Goal: Communication & Community: Answer question/provide support

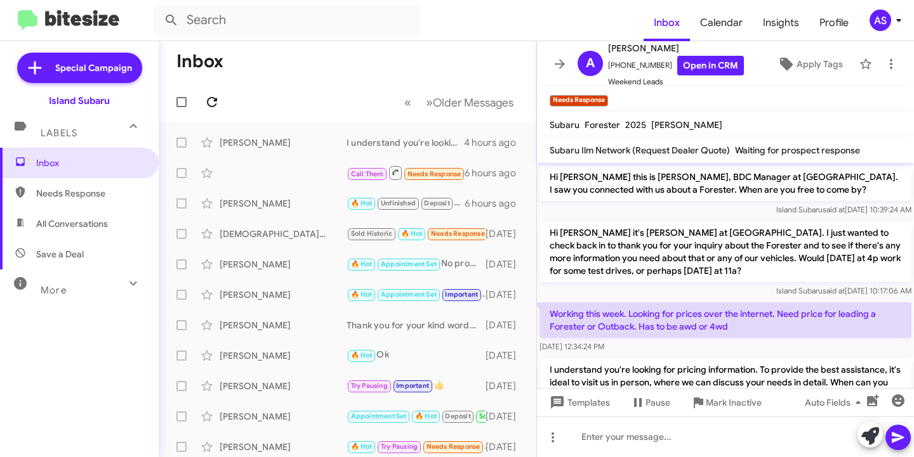
scroll to position [49, 0]
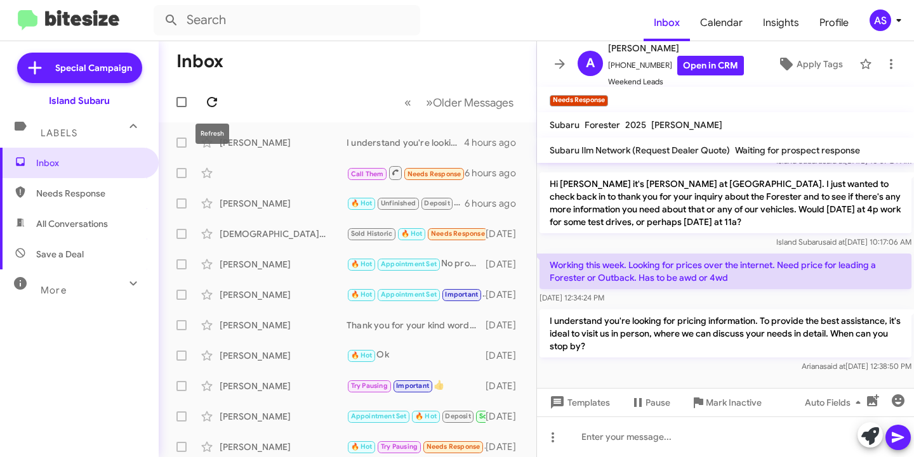
click at [208, 106] on icon at bounding box center [211, 102] width 15 height 15
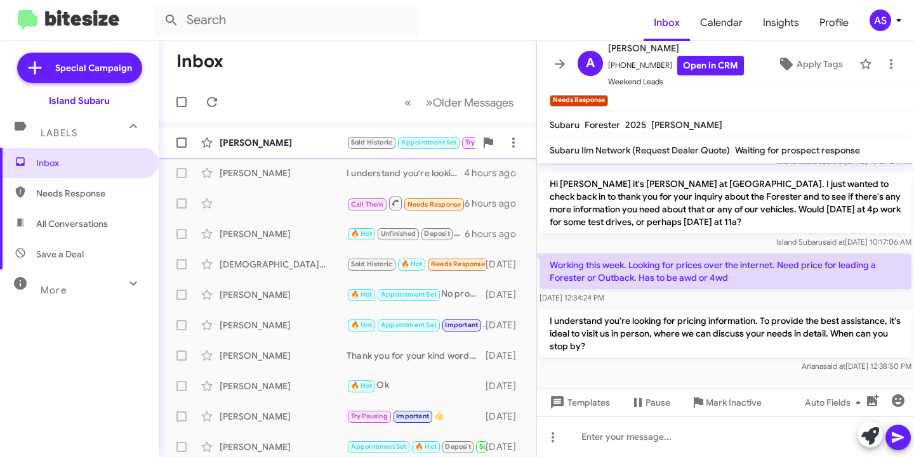
click at [249, 128] on span "[PERSON_NAME] Sold Historic Appointment Set Try Pausing Needs Response Experien…" at bounding box center [348, 143] width 378 height 30
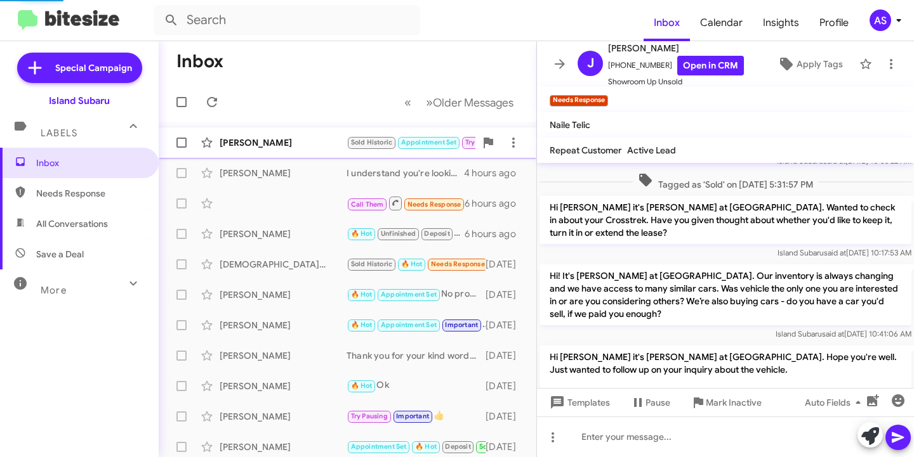
scroll to position [355, 0]
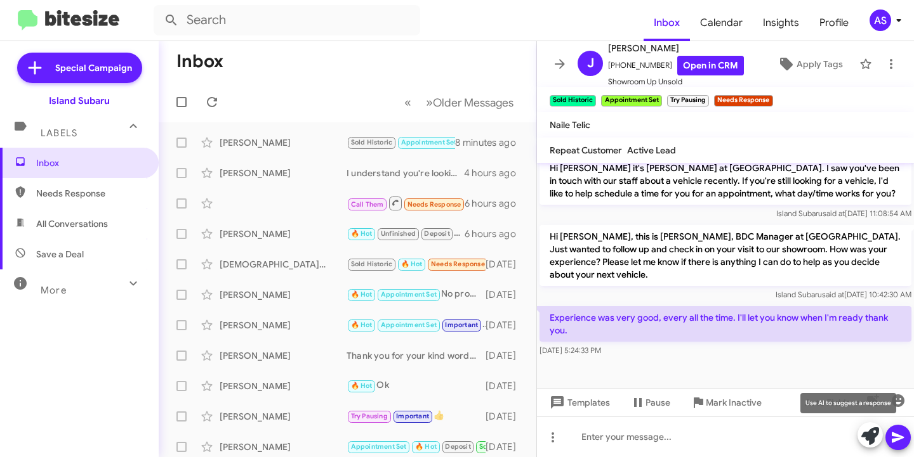
click at [872, 435] on icon at bounding box center [870, 437] width 18 height 18
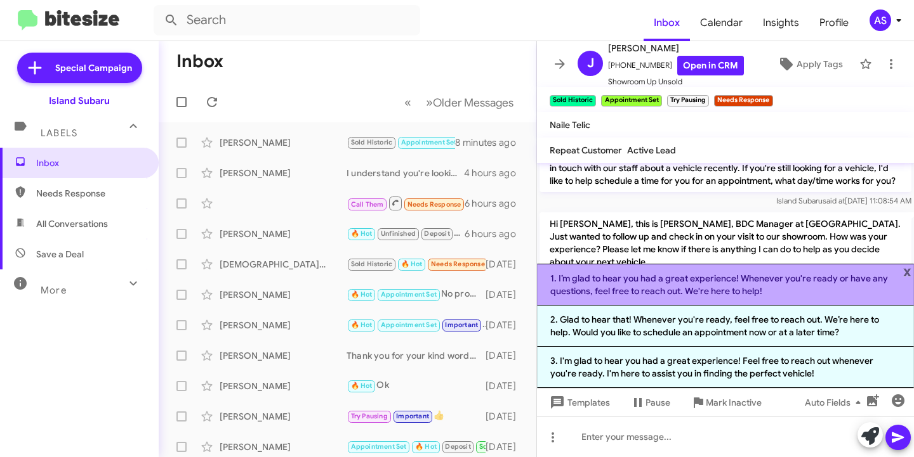
click at [677, 294] on li "1. I’m glad to hear you had a great experience! Whenever you're ready or have a…" at bounding box center [725, 285] width 377 height 42
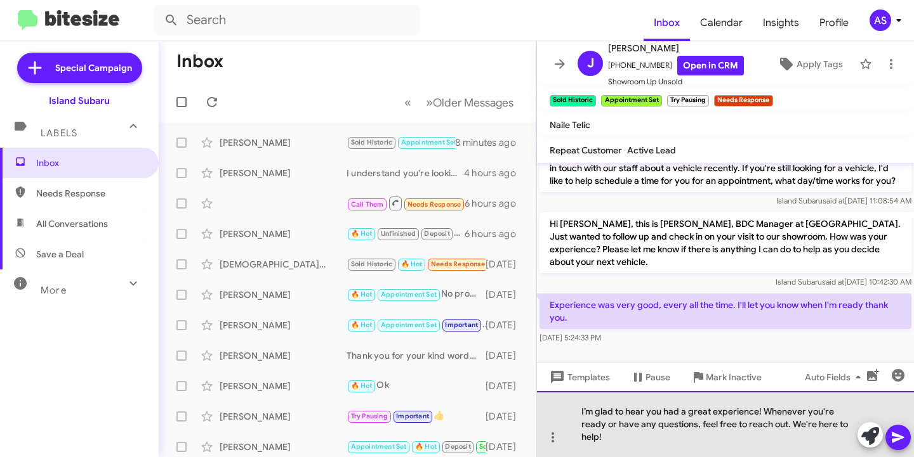
click at [757, 414] on div "I’m glad to hear you had a great experience! Whenever you're ready or have any …" at bounding box center [725, 424] width 377 height 66
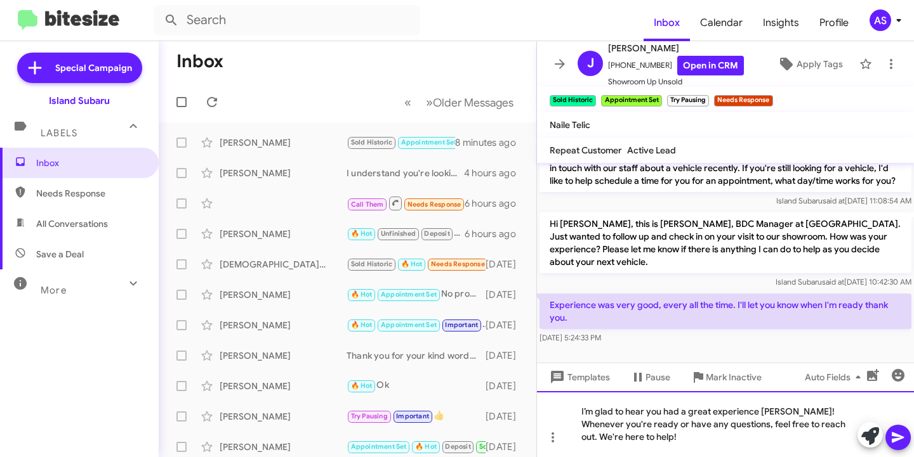
click at [639, 443] on div "I’m glad to hear you had a great experience [PERSON_NAME]! Whenever you're read…" at bounding box center [725, 424] width 377 height 66
click at [906, 432] on button at bounding box center [897, 437] width 25 height 25
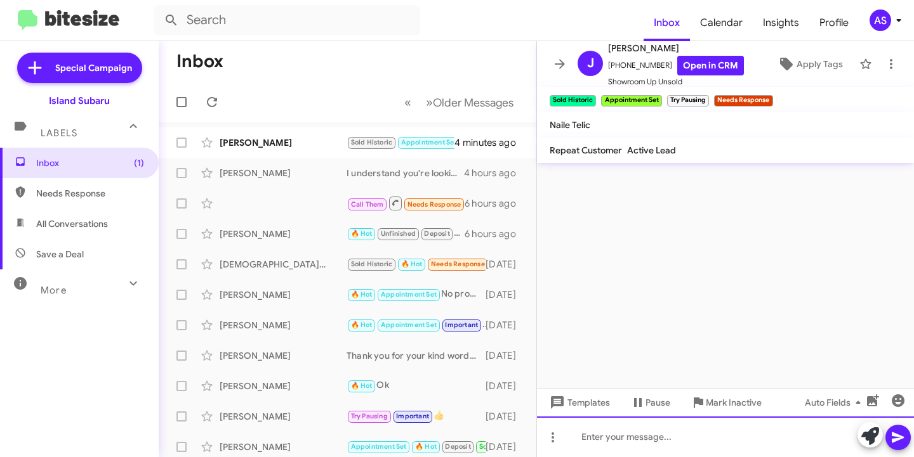
scroll to position [0, 0]
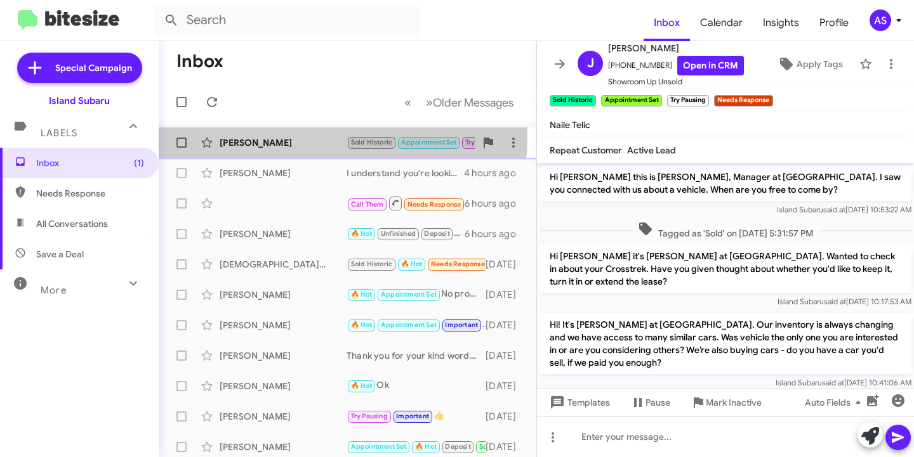
click at [281, 137] on div "[PERSON_NAME]" at bounding box center [283, 142] width 127 height 13
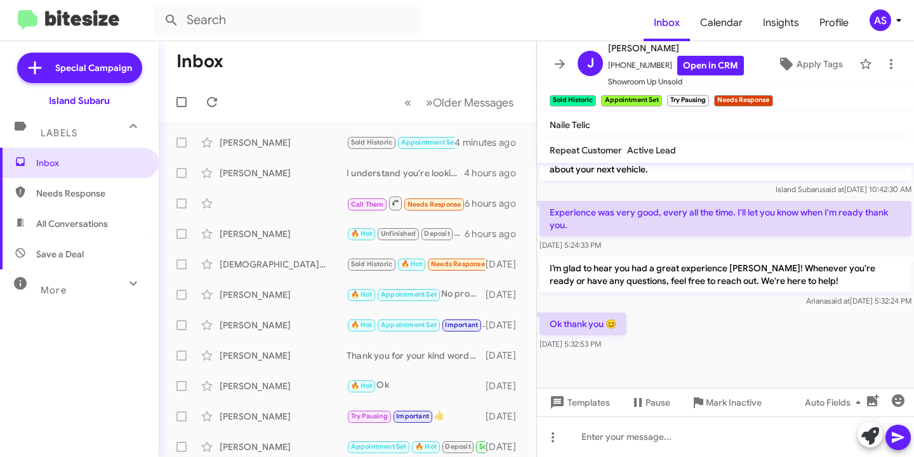
scroll to position [461, 0]
